Goal: Find specific page/section: Find specific page/section

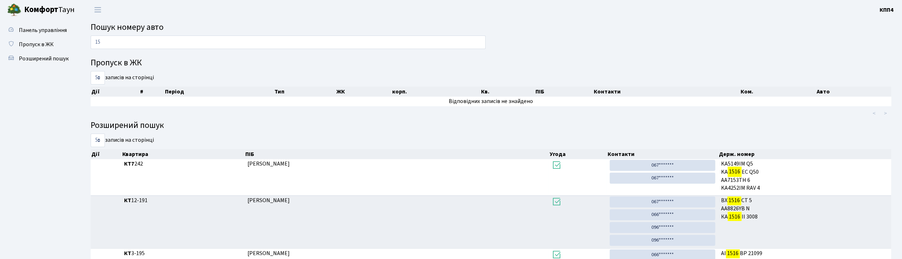
type input "1"
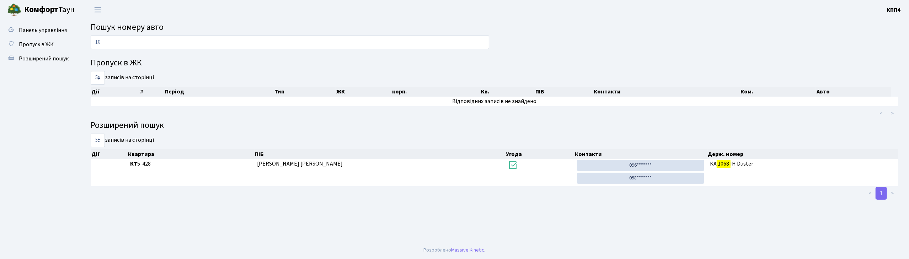
type input "1"
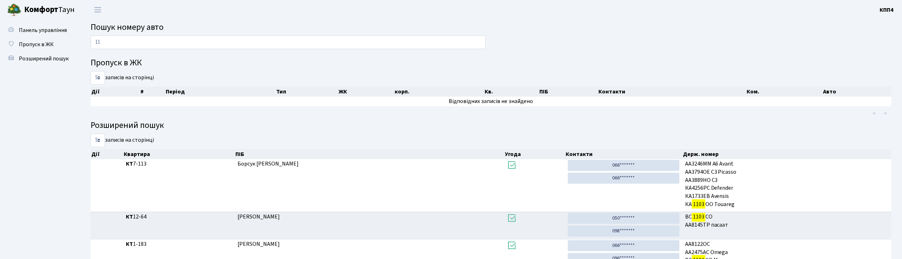
type input "1"
